Goal: Navigation & Orientation: Find specific page/section

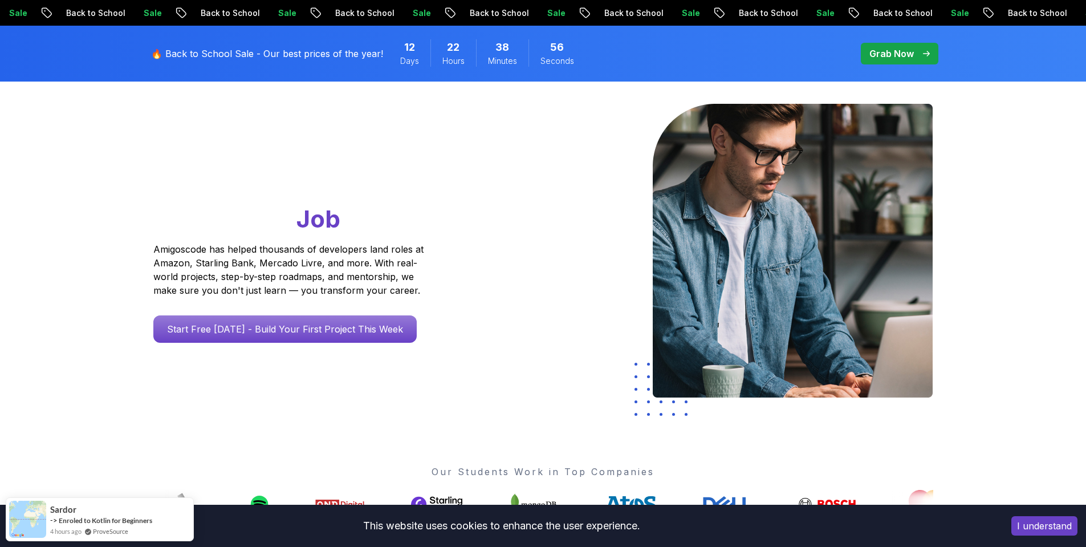
scroll to position [68, 0]
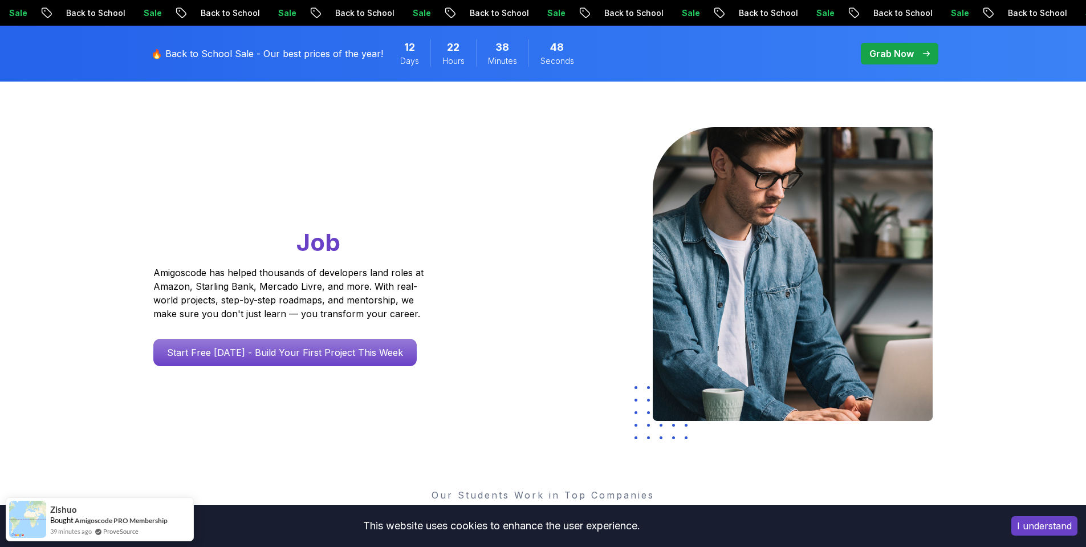
click at [299, 56] on p "🔥 Back to School Sale - Our best prices of the year!" at bounding box center [267, 54] width 232 height 14
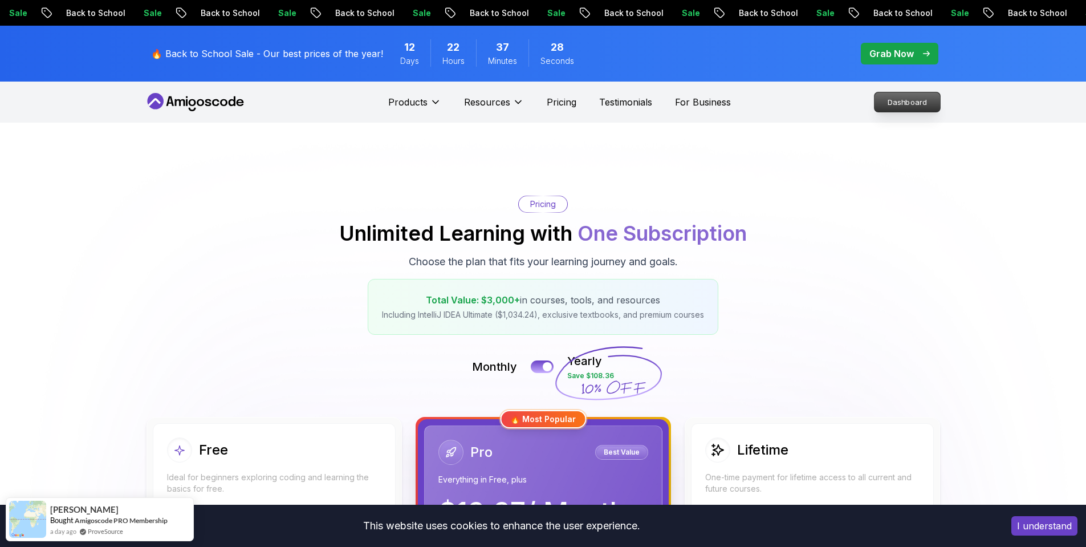
click at [910, 100] on p "Dashboard" at bounding box center [907, 101] width 66 height 19
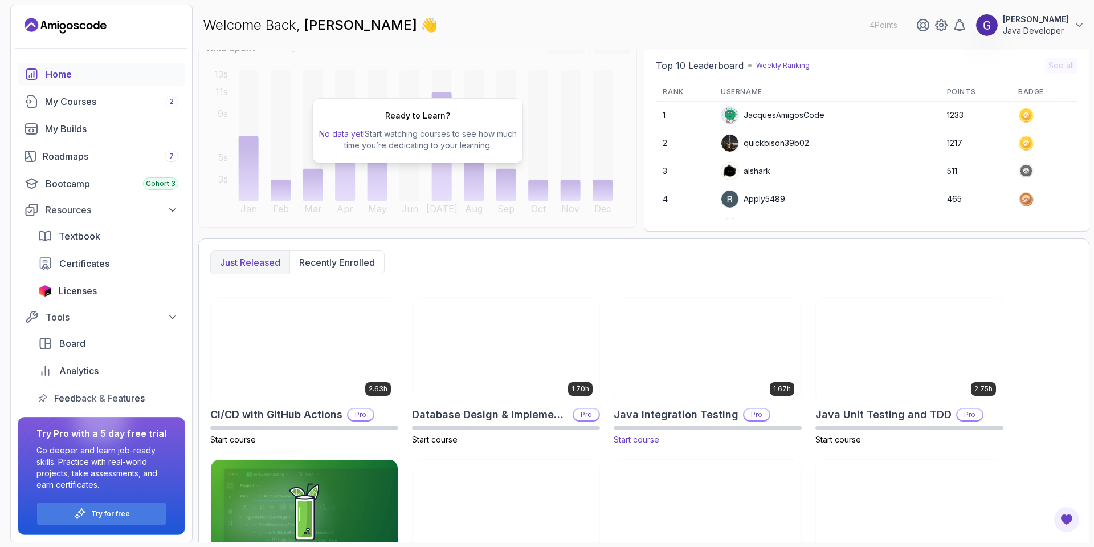
scroll to position [184, 0]
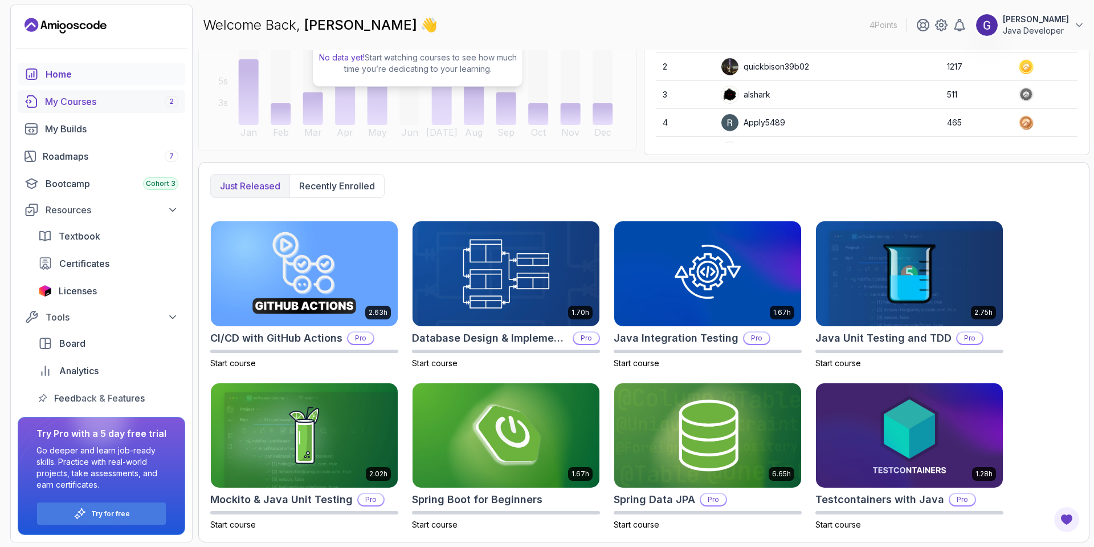
click at [66, 99] on div "My Courses 2" at bounding box center [111, 102] width 133 height 14
